Goal: Find specific page/section: Find specific page/section

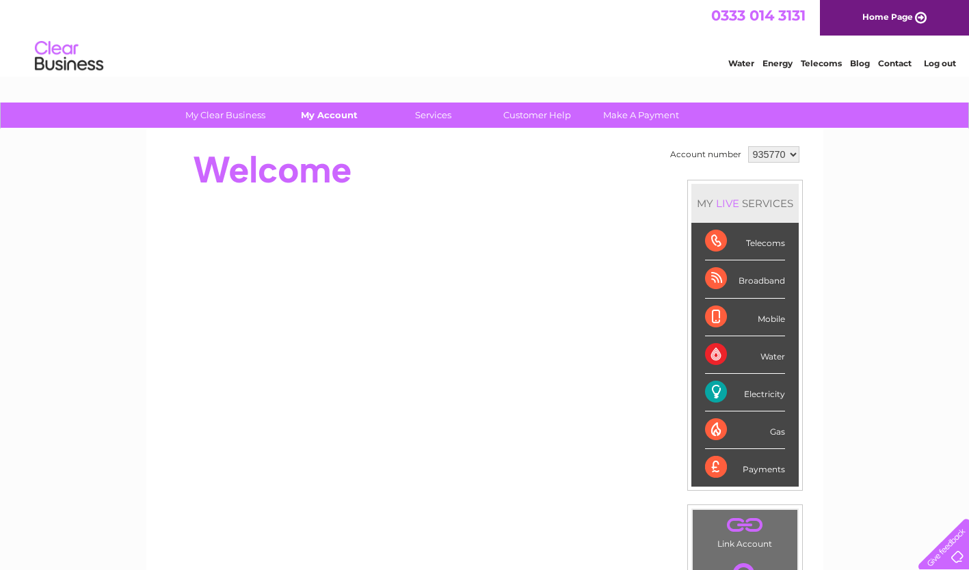
click at [321, 120] on link "My Account" at bounding box center [329, 115] width 113 height 25
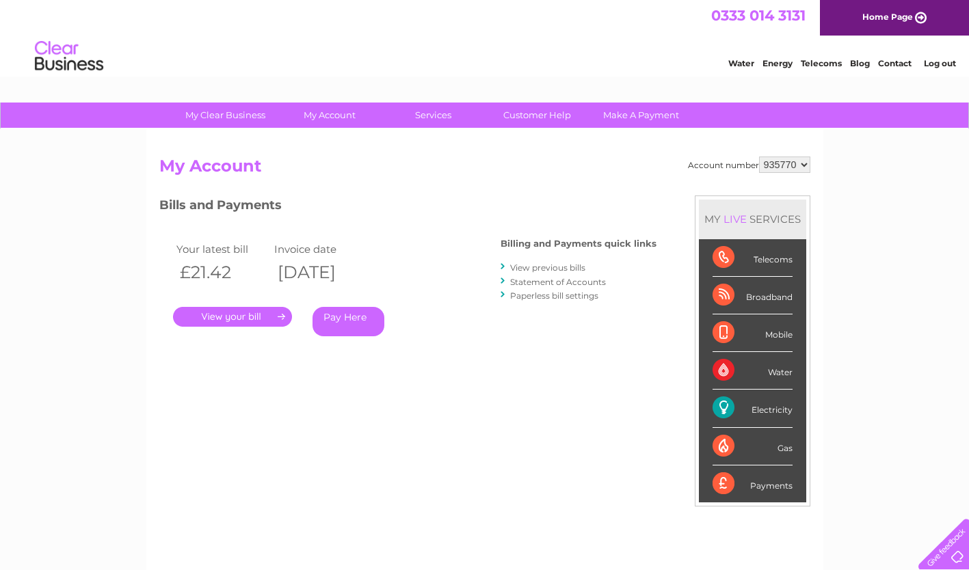
click at [278, 319] on link "." at bounding box center [232, 317] width 119 height 20
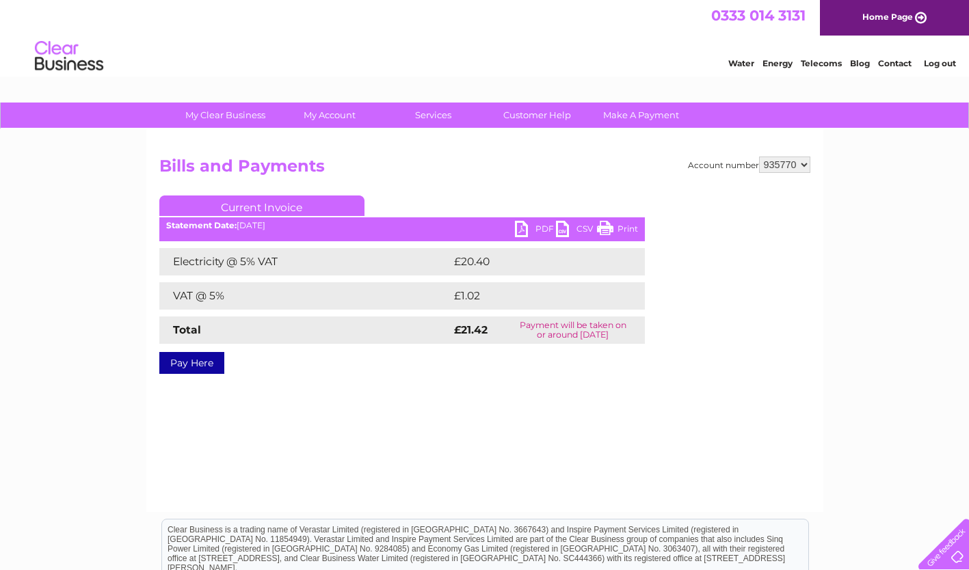
click at [539, 230] on link "PDF" at bounding box center [535, 231] width 41 height 20
